Goal: Obtain resource: Obtain resource

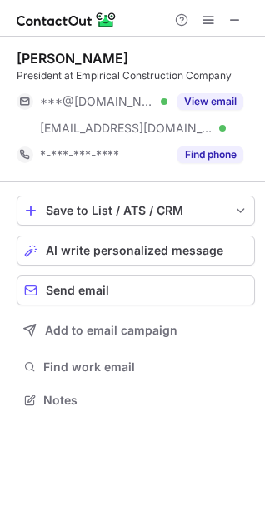
scroll to position [389, 265]
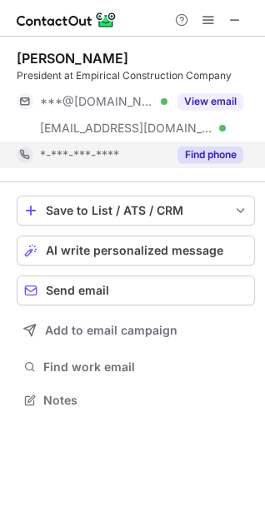
click at [221, 158] on button "Find phone" at bounding box center [210, 155] width 66 height 17
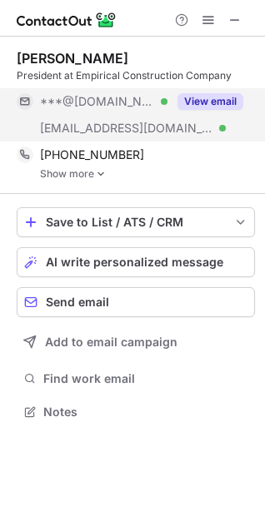
scroll to position [401, 265]
click at [209, 98] on button "View email" at bounding box center [210, 101] width 66 height 17
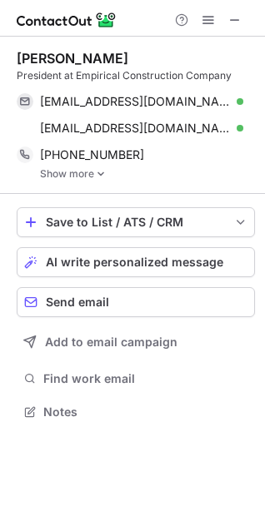
click at [77, 171] on link "Show more" at bounding box center [147, 174] width 215 height 12
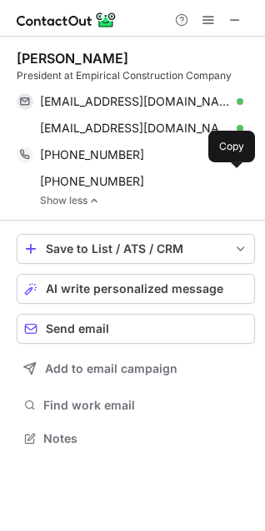
scroll to position [427, 265]
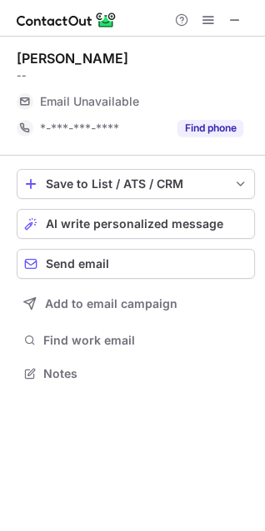
scroll to position [367, 265]
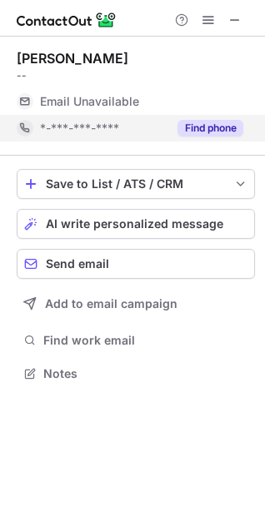
click at [198, 132] on button "Find phone" at bounding box center [210, 128] width 66 height 17
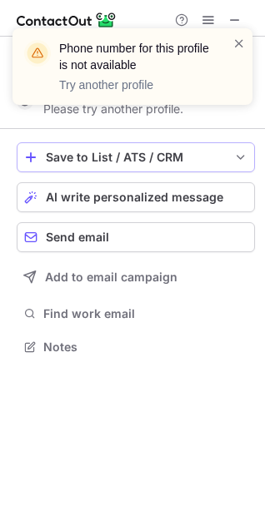
scroll to position [336, 265]
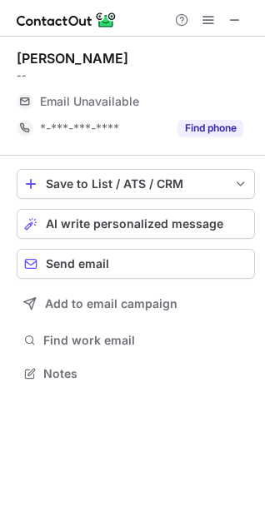
scroll to position [362, 265]
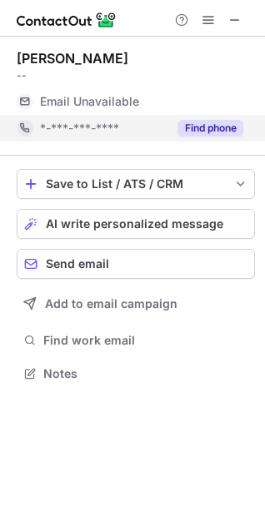
click at [207, 135] on button "Find phone" at bounding box center [210, 128] width 66 height 17
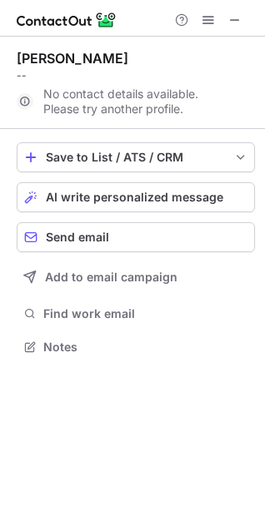
scroll to position [336, 265]
